Goal: Task Accomplishment & Management: Manage account settings

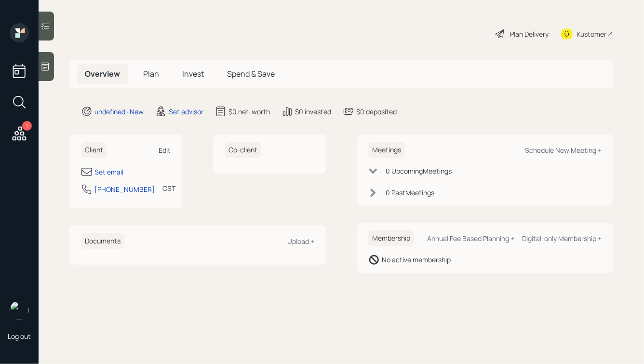
click at [163, 148] on div "Edit" at bounding box center [165, 150] width 12 height 9
select select "America/Chicago"
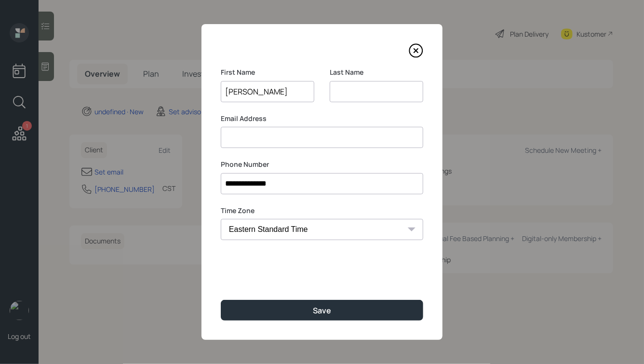
type input "Kathryn"
type input "Welsh"
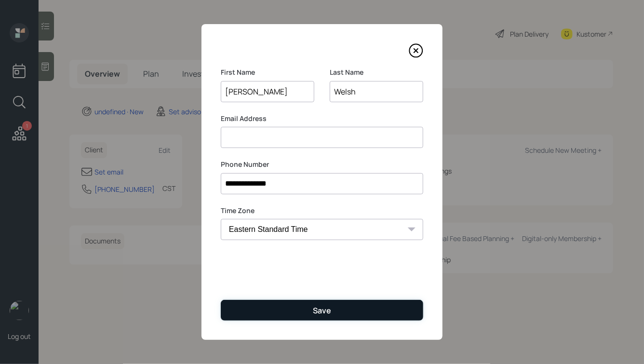
click at [325, 315] on div "Save" at bounding box center [322, 310] width 18 height 11
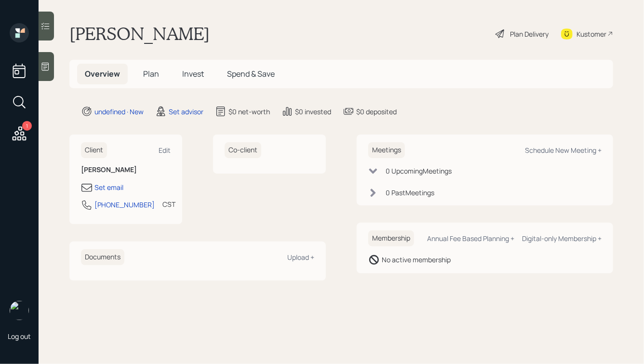
click at [50, 71] on div at bounding box center [46, 66] width 15 height 29
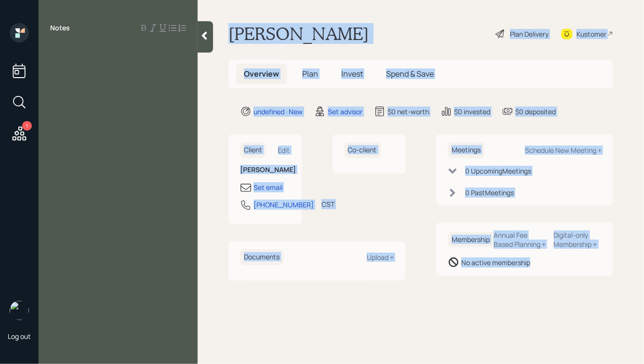
drag, startPoint x: 226, startPoint y: 25, endPoint x: 576, endPoint y: 301, distance: 445.4
click at [576, 301] on main "Kathryn Welsh Plan Delivery Kustomer Overview Plan Invest Spend & Save undefine…" at bounding box center [421, 182] width 446 height 364
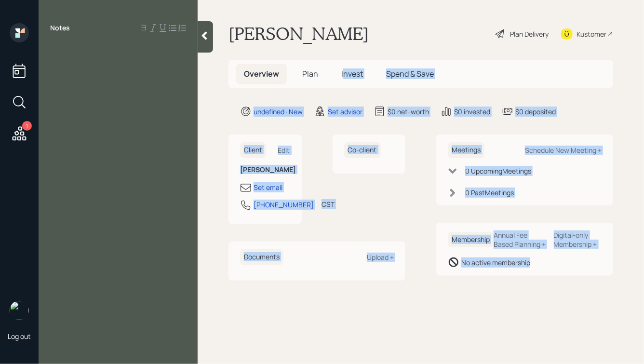
drag, startPoint x: 596, startPoint y: 307, endPoint x: 337, endPoint y: 67, distance: 353.3
click at [338, 68] on main "Kathryn Welsh Plan Delivery Kustomer Overview Plan Invest Spend & Save undefine…" at bounding box center [421, 182] width 446 height 364
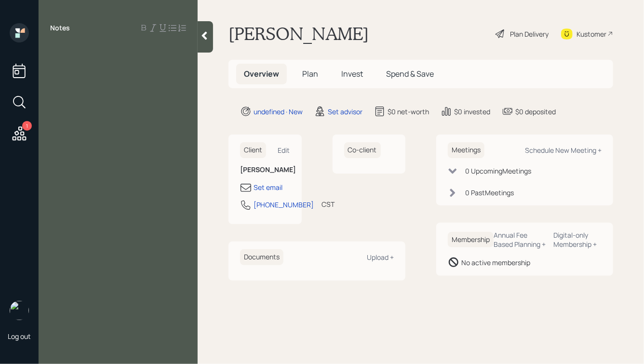
click at [233, 23] on h1 "Kathryn Welsh" at bounding box center [298, 33] width 140 height 21
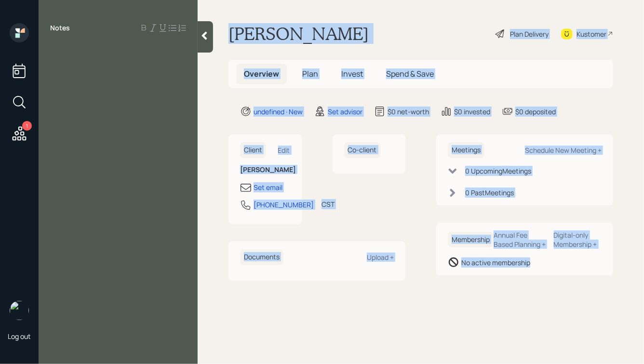
drag, startPoint x: 227, startPoint y: 30, endPoint x: 594, endPoint y: 302, distance: 456.8
click at [594, 302] on main "Kathryn Welsh Plan Delivery Kustomer Overview Plan Invest Spend & Save undefine…" at bounding box center [421, 182] width 446 height 364
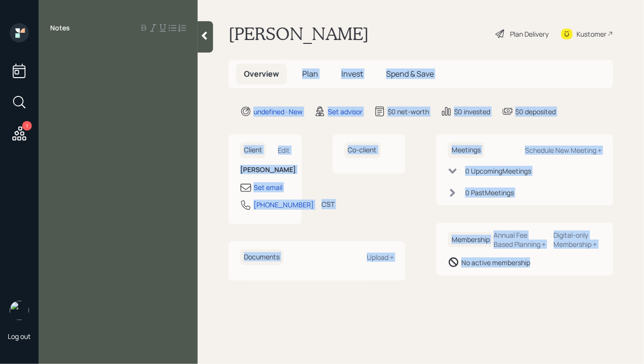
drag, startPoint x: 562, startPoint y: 291, endPoint x: 318, endPoint y: 45, distance: 347.2
click at [318, 45] on main "Kathryn Welsh Plan Delivery Kustomer Overview Plan Invest Spend & Save undefine…" at bounding box center [421, 182] width 446 height 364
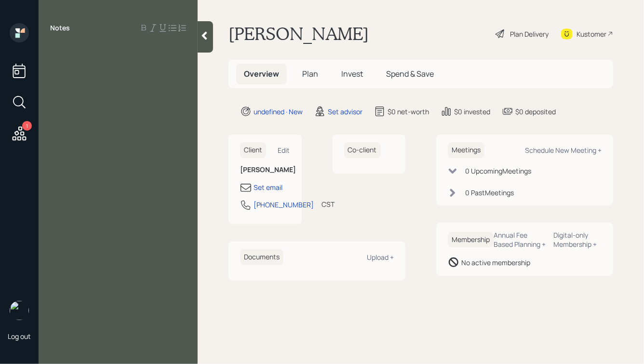
click at [71, 52] on div at bounding box center [118, 49] width 136 height 11
click at [203, 39] on icon at bounding box center [205, 36] width 10 height 10
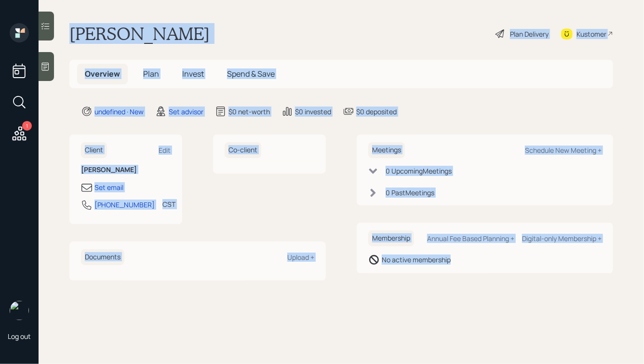
drag, startPoint x: 71, startPoint y: 31, endPoint x: 436, endPoint y: 298, distance: 452.0
click at [436, 298] on main "Kathryn Welsh Plan Delivery Kustomer Overview Plan Invest Spend & Save undefine…" at bounding box center [341, 182] width 605 height 364
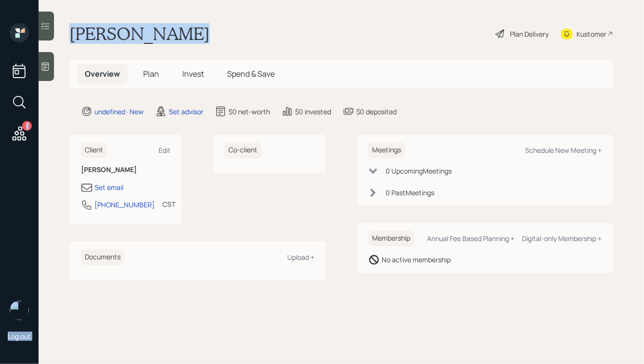
drag, startPoint x: 183, startPoint y: 34, endPoint x: 26, endPoint y: 21, distance: 157.6
click at [26, 22] on div "1 Log out Kathryn Welsh Plan Delivery Kustomer Overview Plan Invest Spend & Sav…" at bounding box center [322, 182] width 644 height 364
click at [110, 35] on h1 "Kathryn Welsh" at bounding box center [139, 33] width 140 height 21
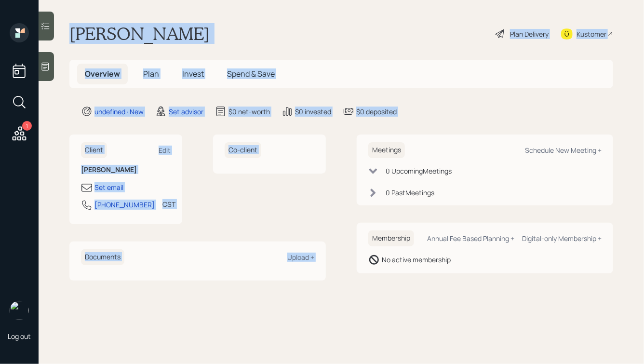
drag, startPoint x: 71, startPoint y: 32, endPoint x: 424, endPoint y: 119, distance: 363.6
click at [424, 119] on main "Kathryn Welsh Plan Delivery Kustomer Overview Plan Invest Spend & Save undefine…" at bounding box center [341, 182] width 605 height 364
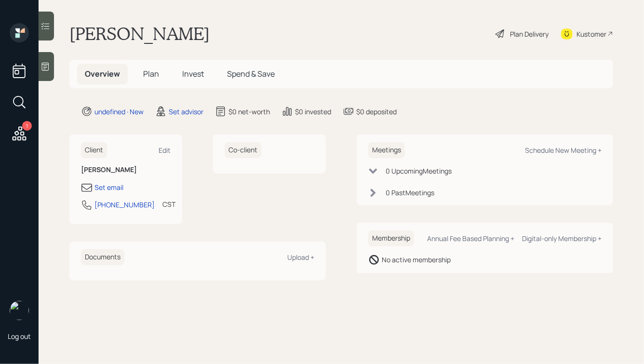
click at [45, 70] on icon at bounding box center [45, 67] width 7 height 8
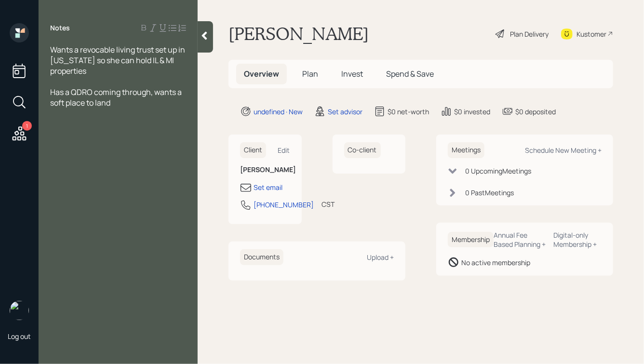
click at [89, 104] on span "Has a QDRO coming through, wants a soft place to land" at bounding box center [116, 97] width 133 height 21
click at [135, 105] on div "Has a QDRO coming through, wants a soft place for it to land" at bounding box center [118, 97] width 136 height 21
click at [98, 73] on div "Wants a revocable living trust set up in Michigan so she can hold IL & MI prope…" at bounding box center [118, 60] width 136 height 32
click at [151, 98] on div "Has a QDRO coming through, wants a soft place for it to land" at bounding box center [118, 97] width 136 height 21
click at [143, 103] on div "Has a QDRO coming through, wants a soft place for it to land" at bounding box center [118, 97] width 136 height 21
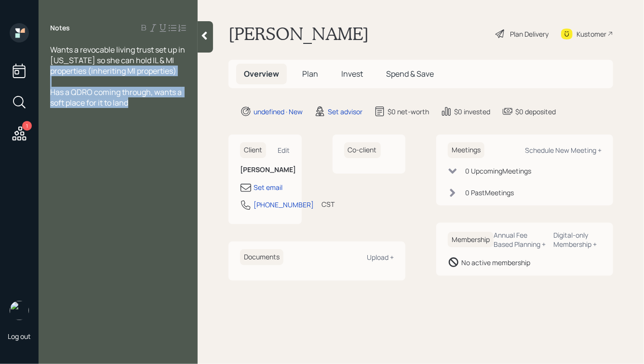
drag, startPoint x: 141, startPoint y: 108, endPoint x: 55, endPoint y: 72, distance: 93.7
click at [55, 72] on div "Notes Wants a revocable living trust set up in Michigan so she can hold IL & MI…" at bounding box center [118, 187] width 159 height 329
click at [118, 89] on span "Has a QDRO coming through, wants a soft place for it to land" at bounding box center [116, 97] width 133 height 21
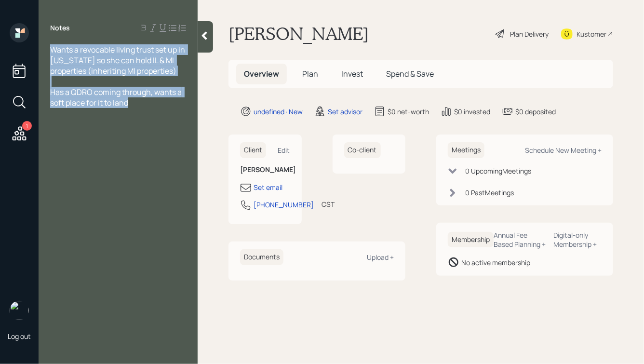
drag, startPoint x: 51, startPoint y: 49, endPoint x: 187, endPoint y: 136, distance: 161.9
click at [187, 136] on div "Notes Wants a revocable living trust set up in Michigan so she can hold IL & MI…" at bounding box center [118, 187] width 159 height 329
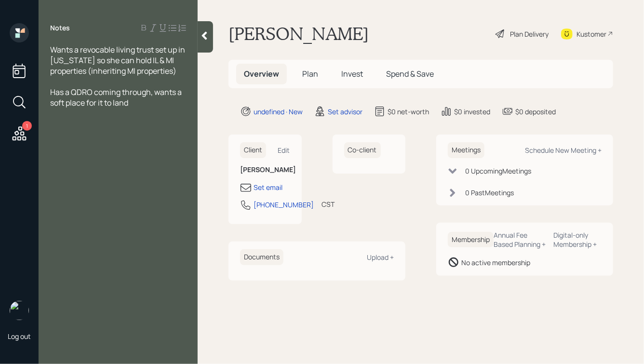
click at [187, 136] on div "Notes Wants a revocable living trust set up in Michigan so she can hold IL & MI…" at bounding box center [118, 187] width 159 height 329
click at [137, 103] on div "Has a QDRO coming through, wants a soft place for it to land" at bounding box center [118, 97] width 136 height 21
click at [204, 39] on icon at bounding box center [205, 36] width 10 height 10
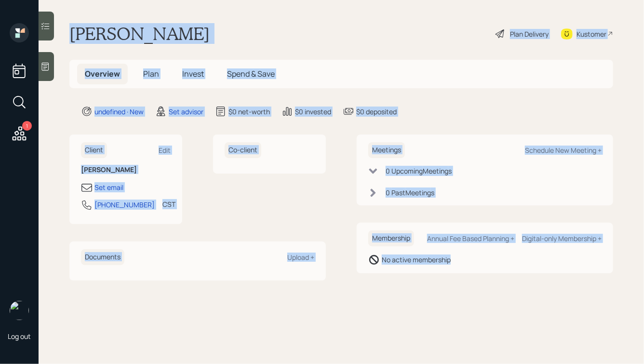
drag, startPoint x: 69, startPoint y: 29, endPoint x: 457, endPoint y: 296, distance: 470.5
click at [457, 296] on main "Kathryn Welsh Plan Delivery Kustomer Overview Plan Invest Spend & Save undefine…" at bounding box center [341, 182] width 605 height 364
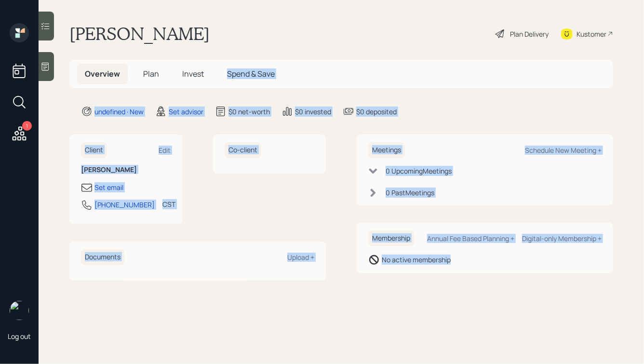
drag, startPoint x: 483, startPoint y: 290, endPoint x: 243, endPoint y: 49, distance: 340.1
click at [243, 49] on main "Kathryn Welsh Plan Delivery Kustomer Overview Plan Invest Spend & Save undefine…" at bounding box center [341, 182] width 605 height 364
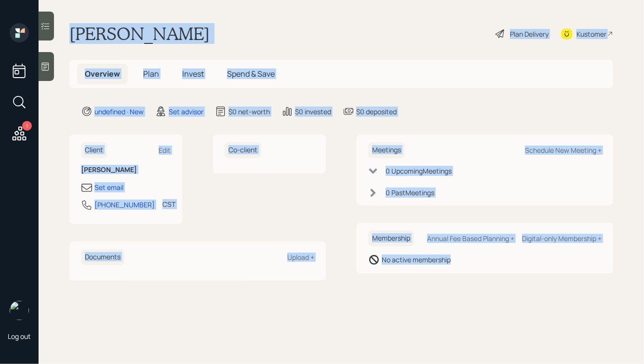
drag, startPoint x: 71, startPoint y: 28, endPoint x: 463, endPoint y: 285, distance: 468.2
click at [463, 285] on main "Kathryn Welsh Plan Delivery Kustomer Overview Plan Invest Spend & Save undefine…" at bounding box center [341, 182] width 605 height 364
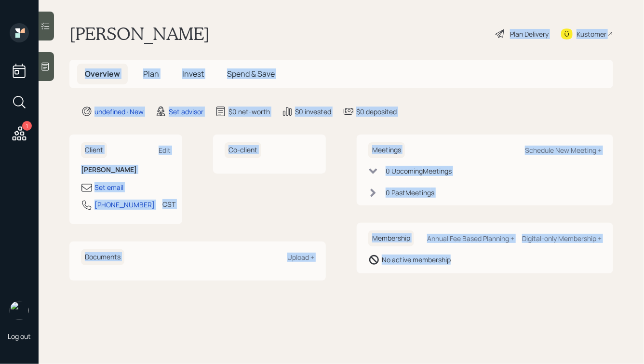
drag, startPoint x: 476, startPoint y: 278, endPoint x: 233, endPoint y: 24, distance: 351.7
click at [233, 24] on main "Kathryn Welsh Plan Delivery Kustomer Overview Plan Invest Spend & Save undefine…" at bounding box center [341, 182] width 605 height 364
click at [192, 27] on div "Kathryn Welsh Plan Delivery Kustomer" at bounding box center [341, 33] width 544 height 21
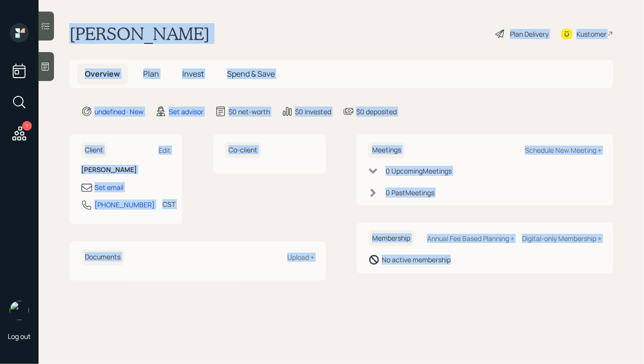
drag, startPoint x: 70, startPoint y: 31, endPoint x: 466, endPoint y: 277, distance: 466.6
click at [466, 277] on main "Kathryn Welsh Plan Delivery Kustomer Overview Plan Invest Spend & Save undefine…" at bounding box center [341, 182] width 605 height 364
click at [466, 277] on div "Meetings Schedule New Meeting + 0 Upcoming Meeting s 0 Past Meeting s Membershi…" at bounding box center [485, 207] width 256 height 146
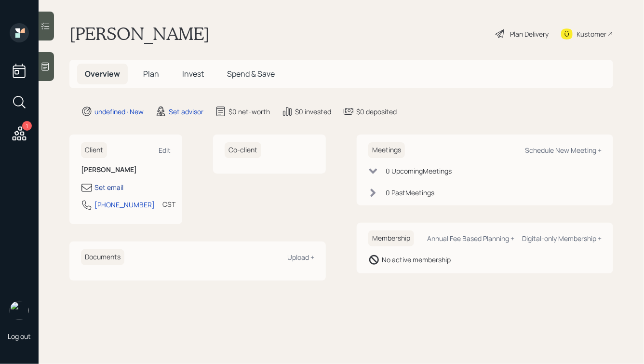
click at [105, 187] on div "Set email" at bounding box center [108, 187] width 29 height 10
select select "America/Chicago"
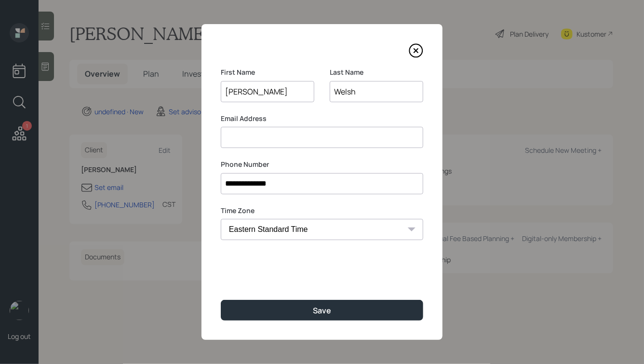
click at [271, 138] on input at bounding box center [322, 137] width 202 height 21
type input "kathryn.welsh@gmail.com"
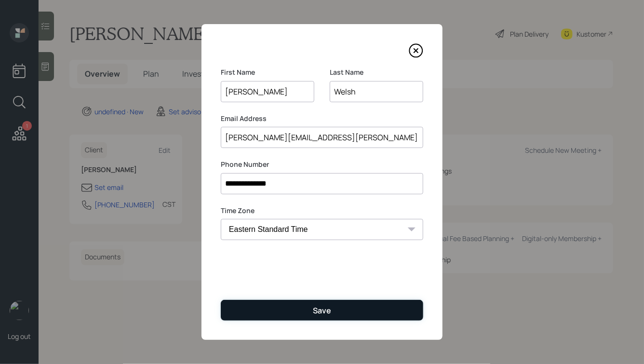
click at [310, 318] on button "Save" at bounding box center [322, 310] width 202 height 21
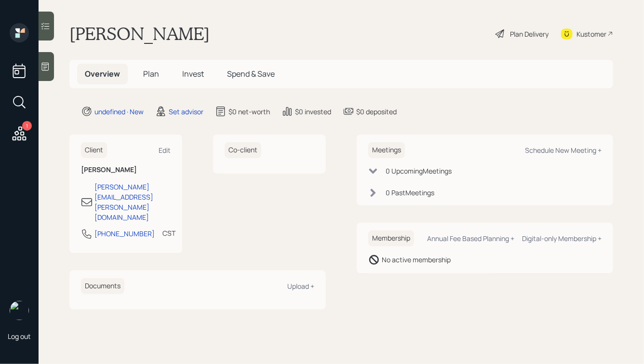
click at [126, 38] on h1 "Kathryn Welsh" at bounding box center [139, 33] width 140 height 21
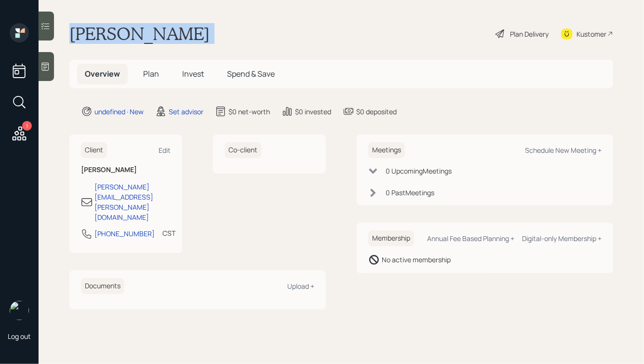
click at [126, 38] on h1 "Kathryn Welsh" at bounding box center [139, 33] width 140 height 21
